Goal: Feedback & Contribution: Submit feedback/report problem

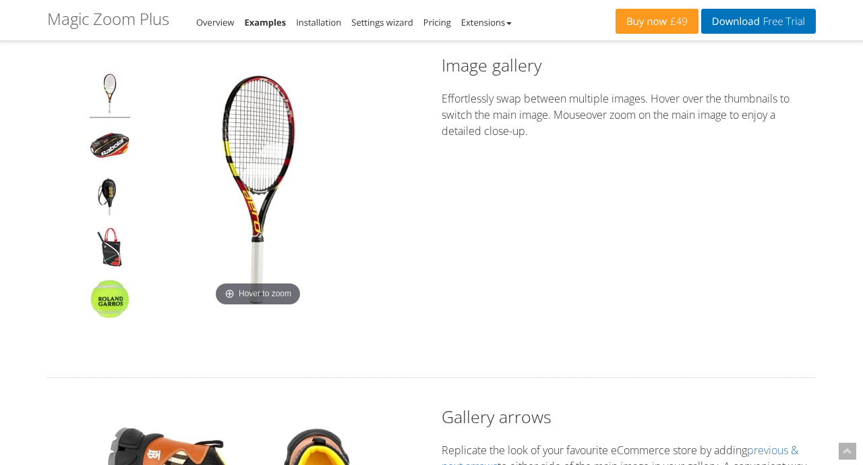
scroll to position [150, 0]
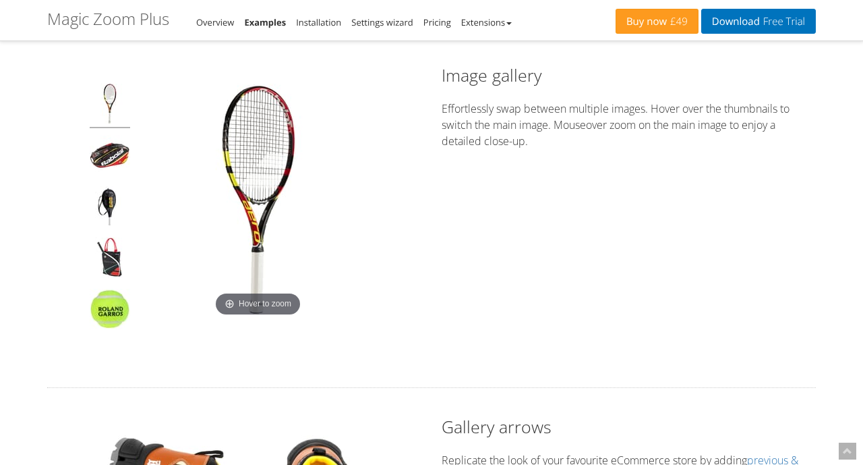
click at [316, 229] on img at bounding box center [258, 202] width 236 height 236
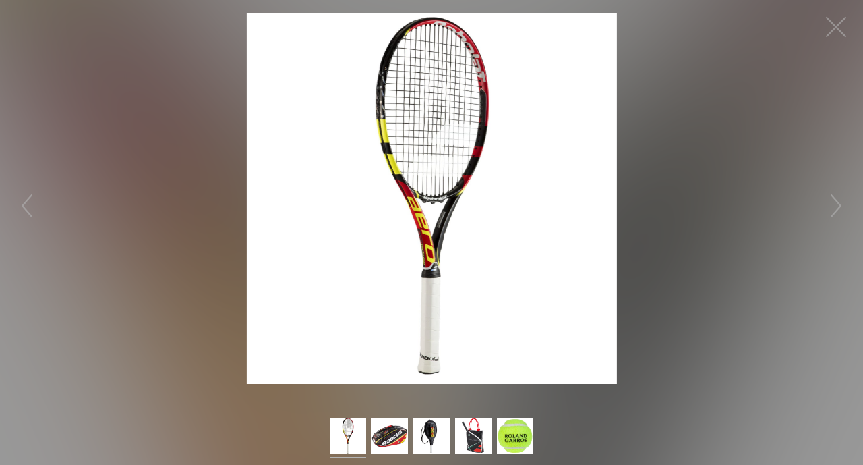
click at [435, 206] on img at bounding box center [432, 198] width 370 height 370
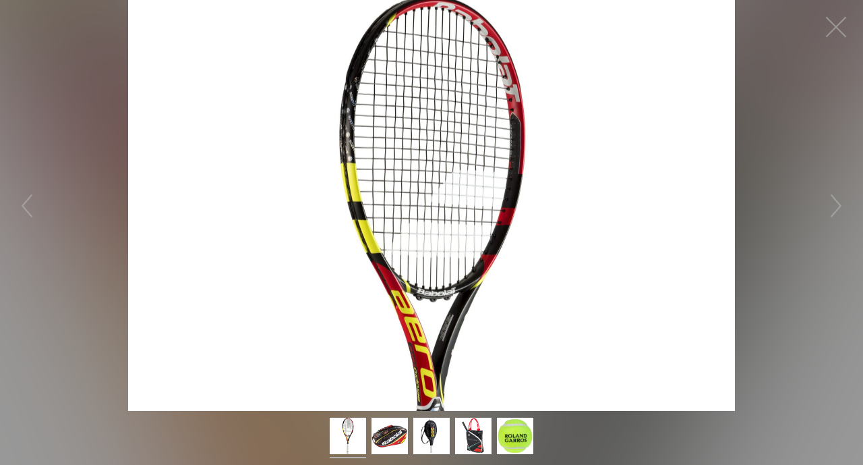
click at [440, 72] on figure "Click to expand" at bounding box center [431, 205] width 863 height 411
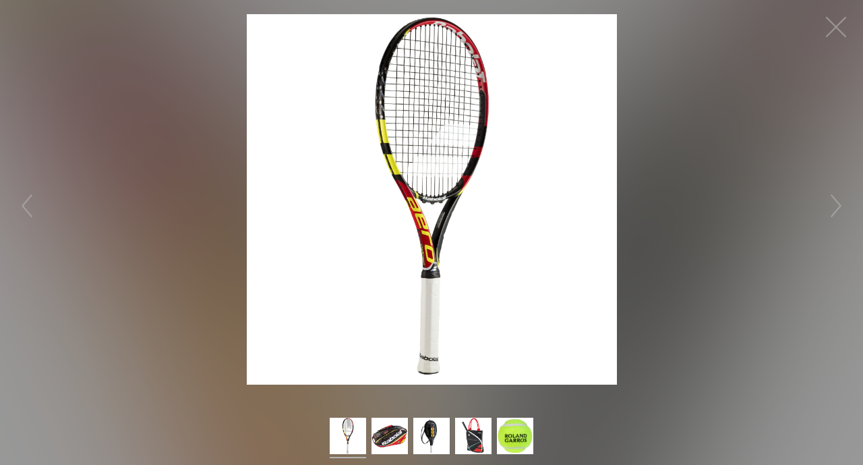
click at [440, 72] on img at bounding box center [432, 198] width 370 height 370
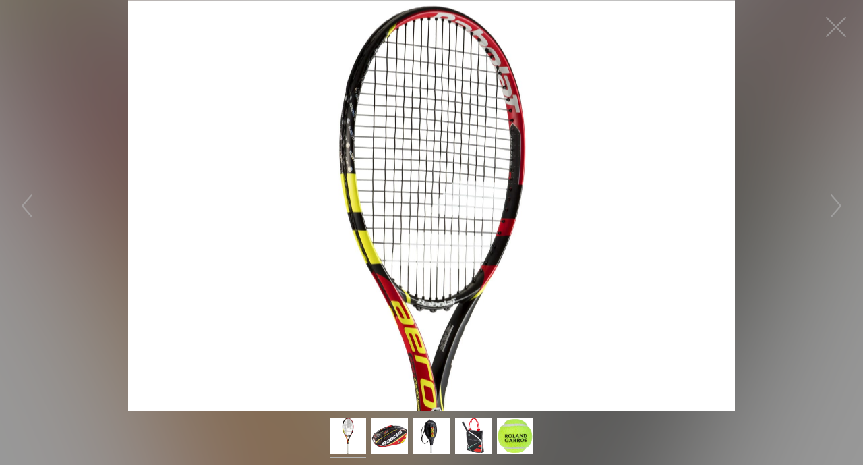
click at [440, 72] on figure "Click to expand" at bounding box center [431, 205] width 863 height 411
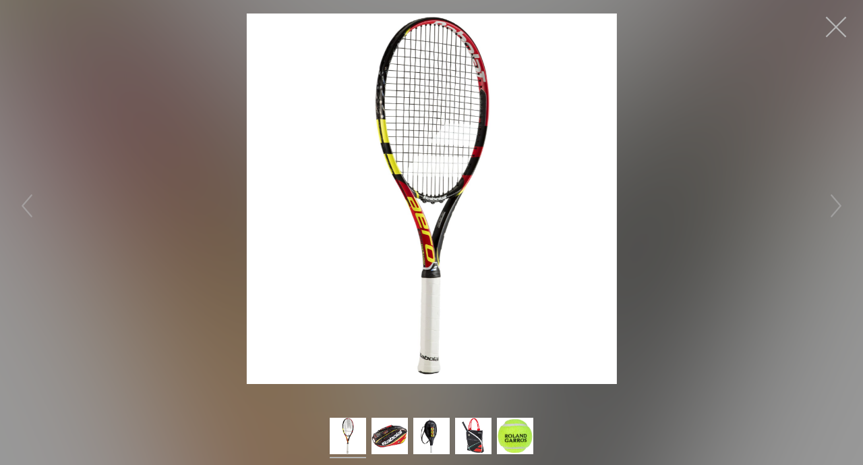
click at [848, 33] on button "button" at bounding box center [836, 27] width 40 height 40
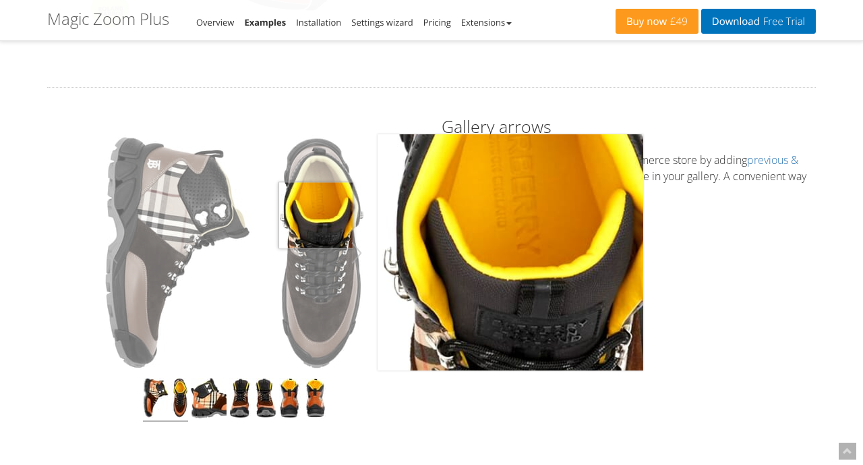
scroll to position [473, 0]
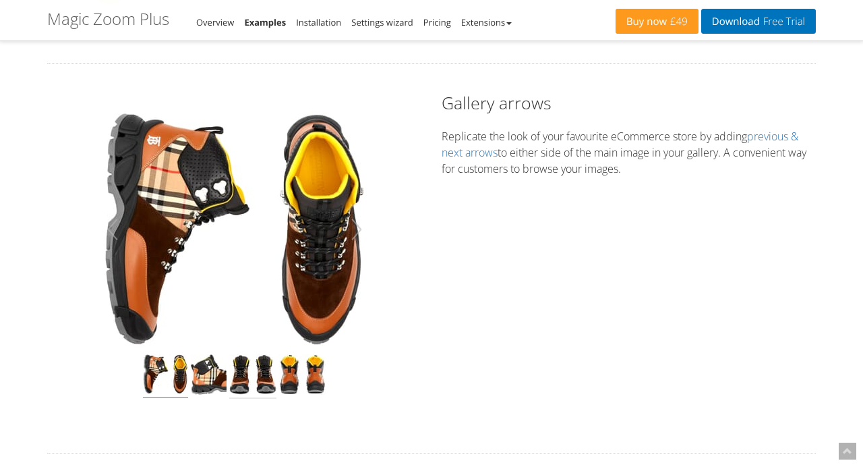
click at [246, 376] on img at bounding box center [252, 376] width 47 height 45
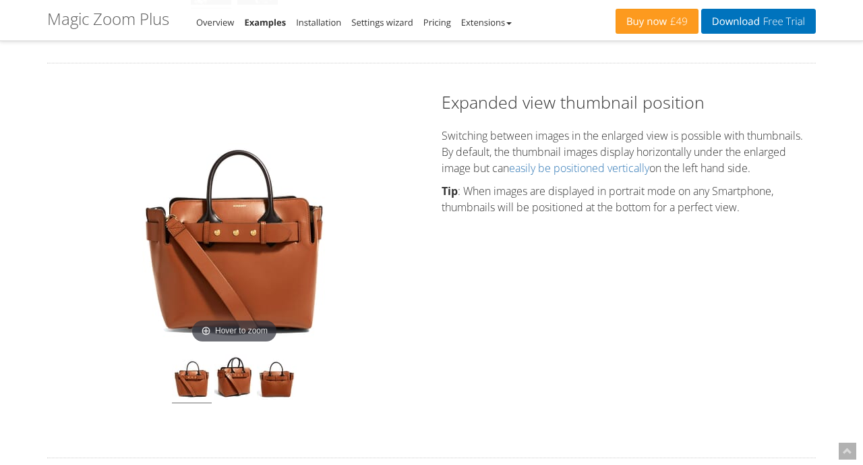
scroll to position [1277, 0]
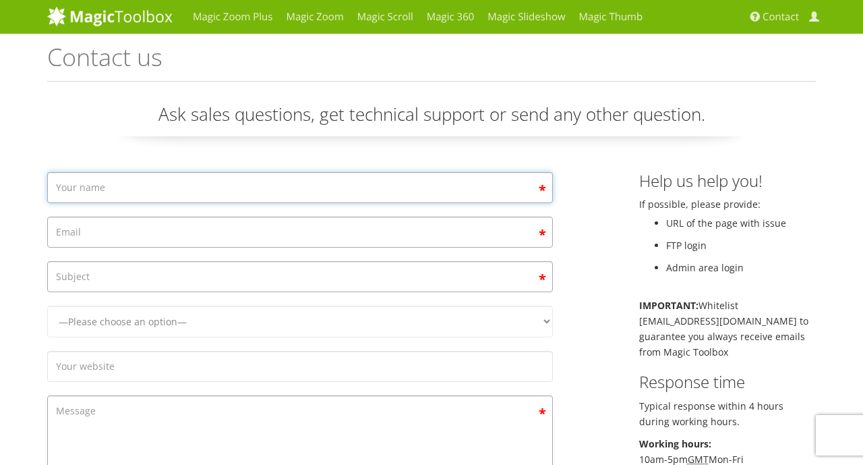
click at [413, 191] on input "Contact form" at bounding box center [300, 187] width 506 height 31
type input "ali"
type input "abbasi"
click at [197, 290] on input "Contact form" at bounding box center [300, 276] width 506 height 31
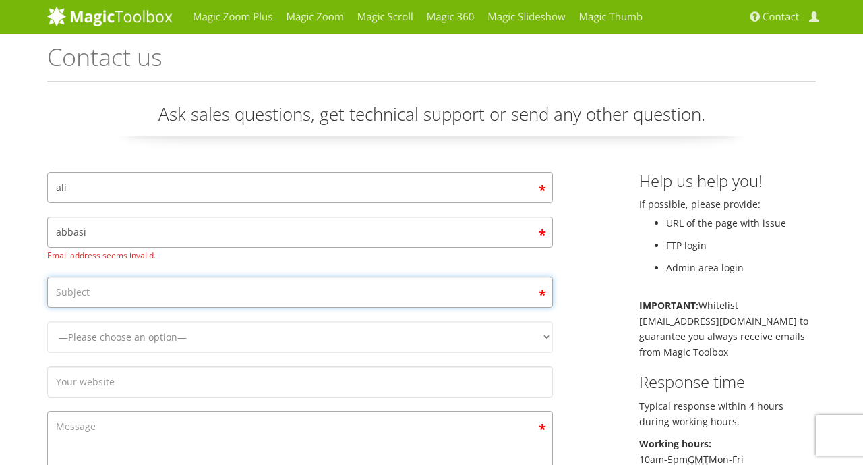
click at [227, 304] on input "Contact form" at bounding box center [300, 291] width 506 height 31
click at [318, 293] on input "Contact form" at bounding box center [300, 291] width 506 height 31
type input "zoom"
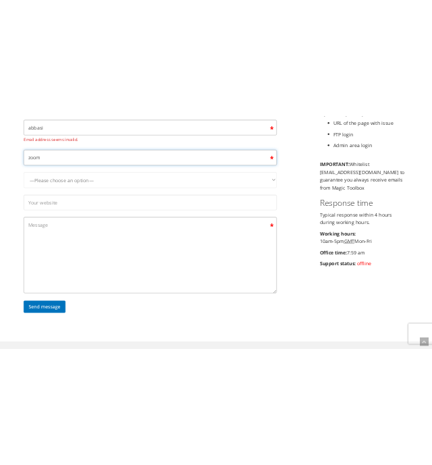
scroll to position [198, 0]
